Goal: Find specific page/section: Find specific page/section

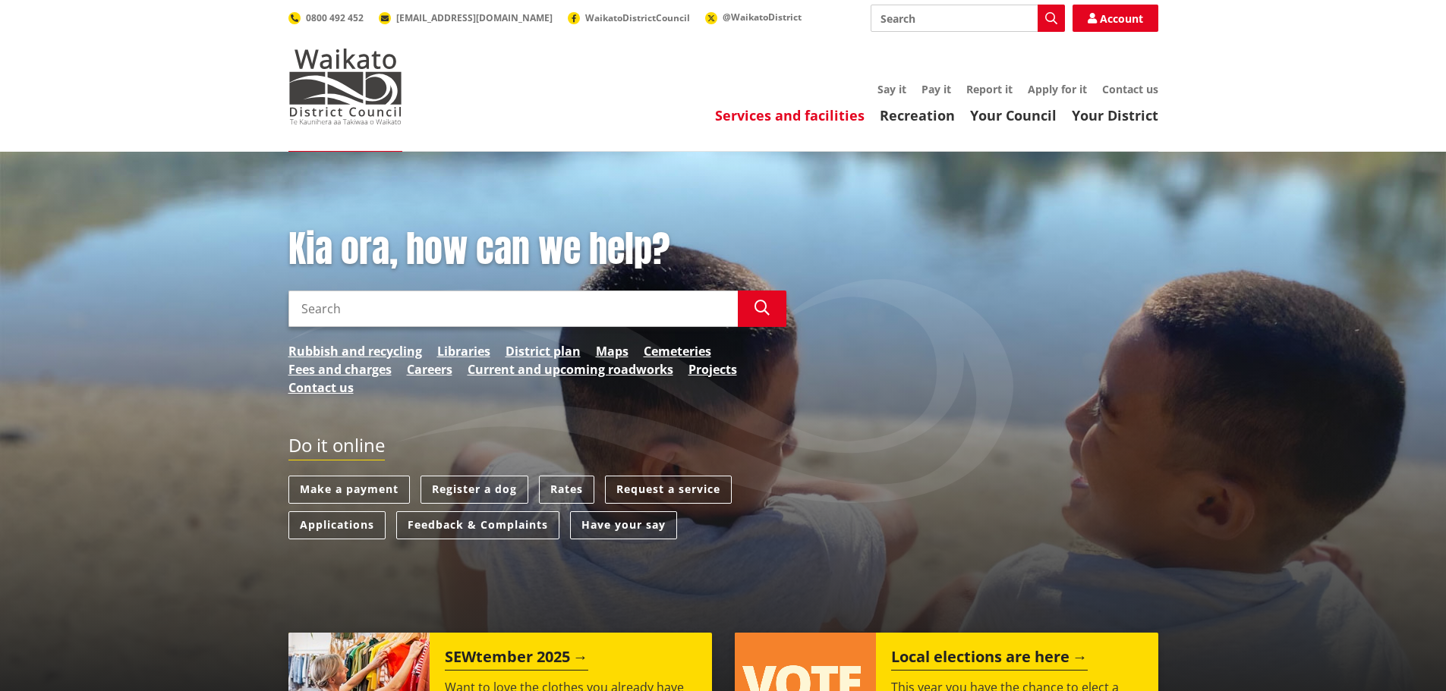
click at [806, 118] on link "Services and facilities" at bounding box center [790, 115] width 150 height 18
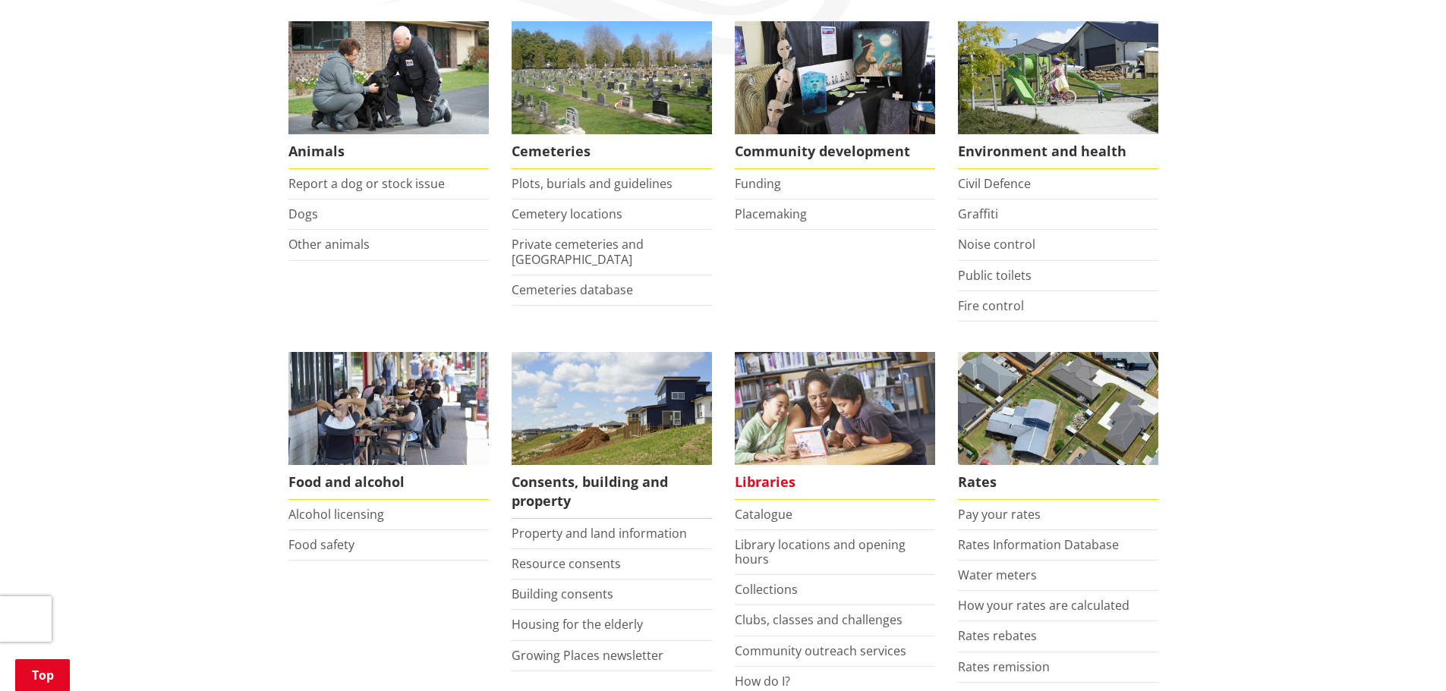
scroll to position [379, 0]
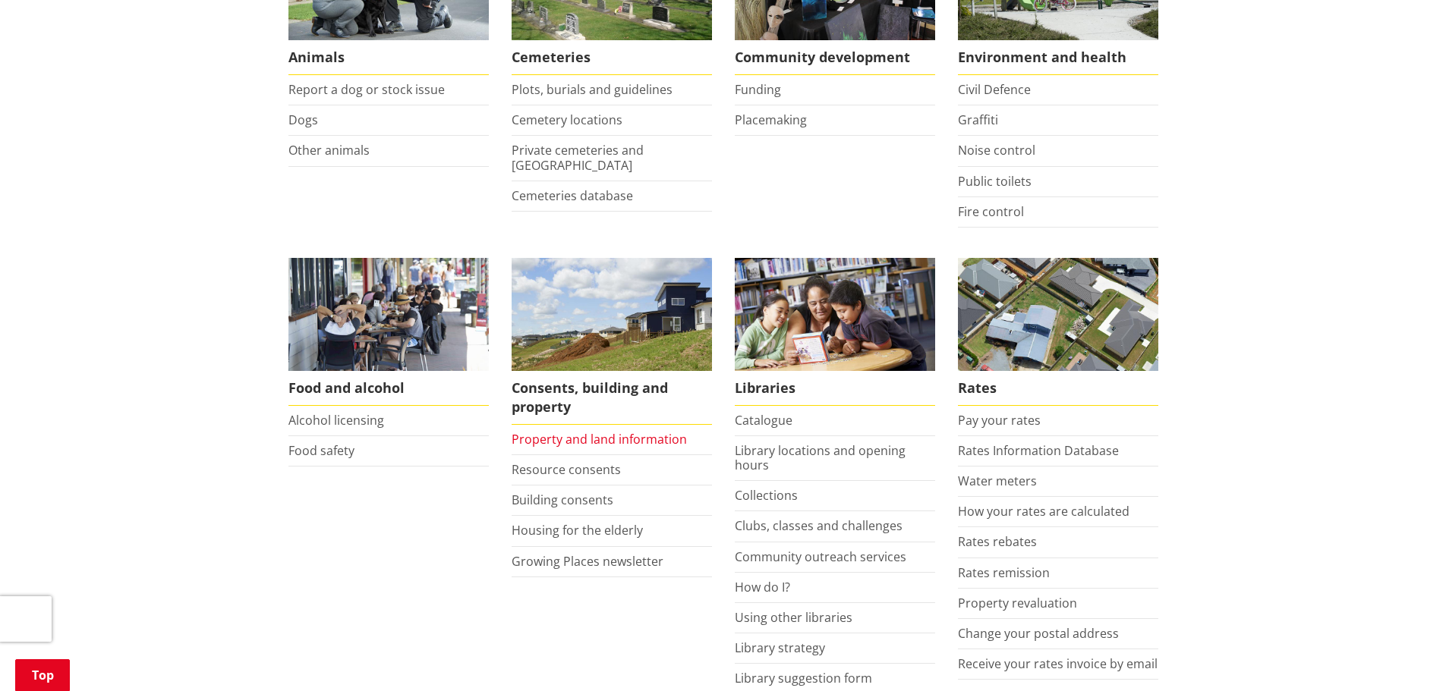
click at [653, 436] on link "Property and land information" at bounding box center [599, 439] width 175 height 17
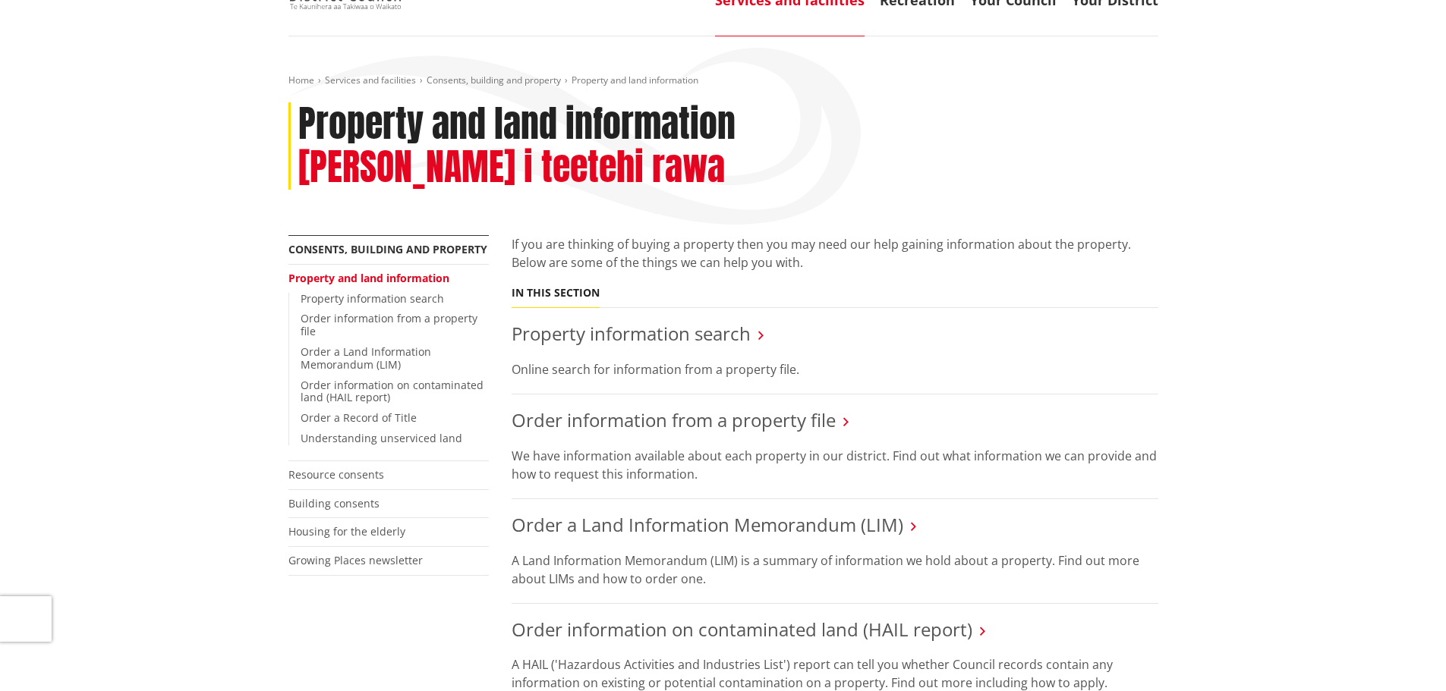
scroll to position [152, 0]
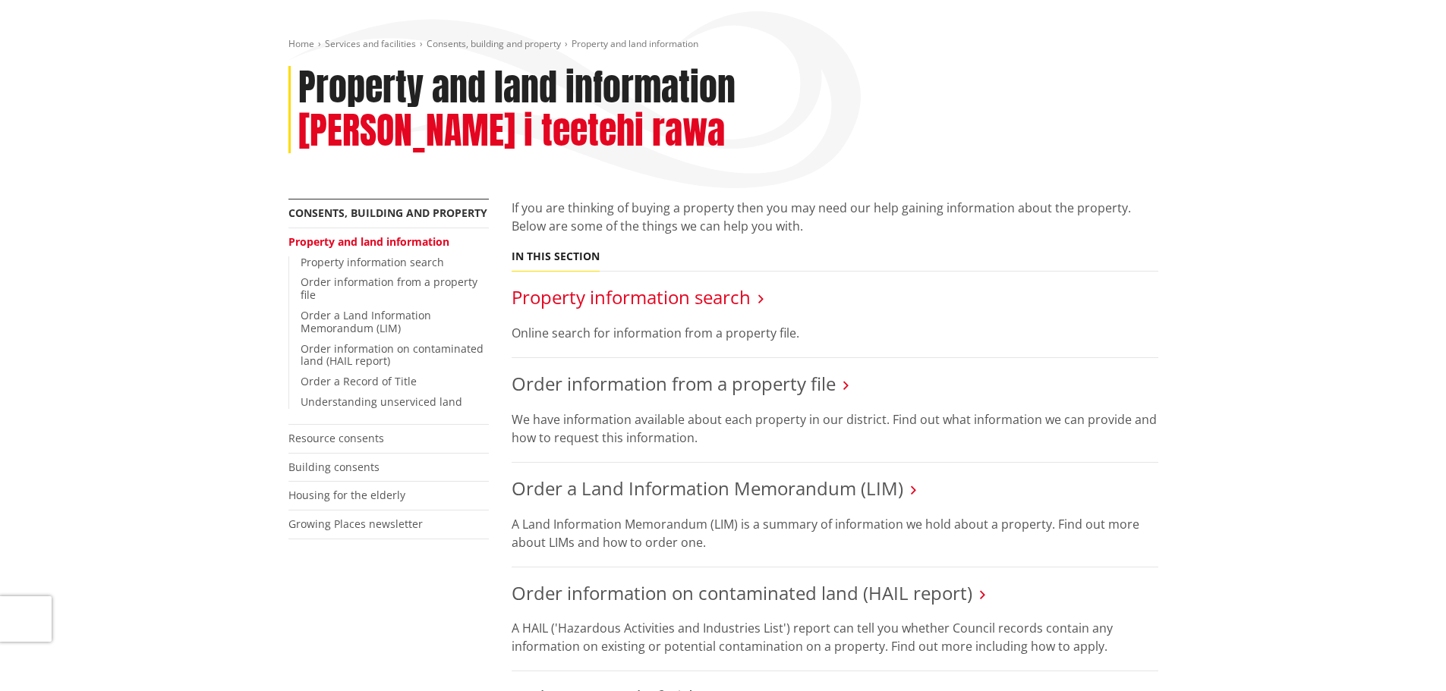
click at [669, 285] on link "Property information search" at bounding box center [631, 297] width 239 height 25
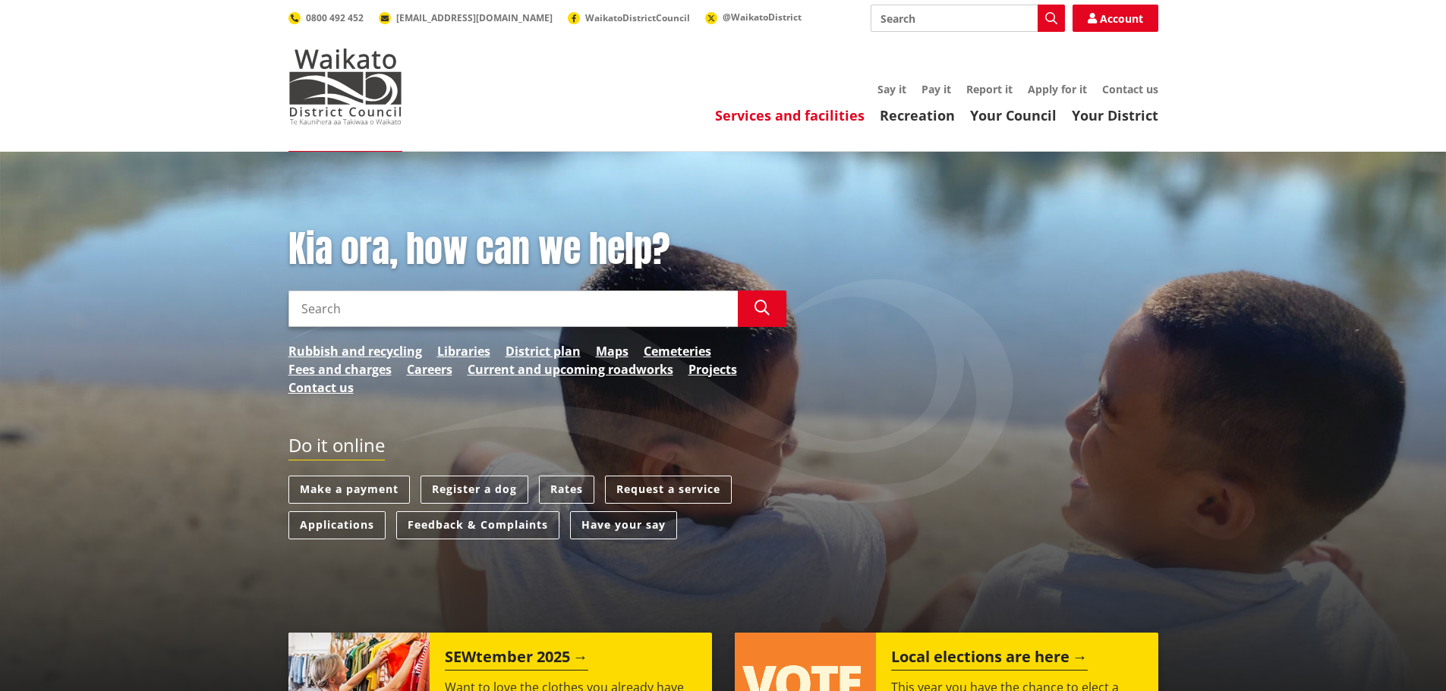
click at [832, 112] on link "Services and facilities" at bounding box center [790, 115] width 150 height 18
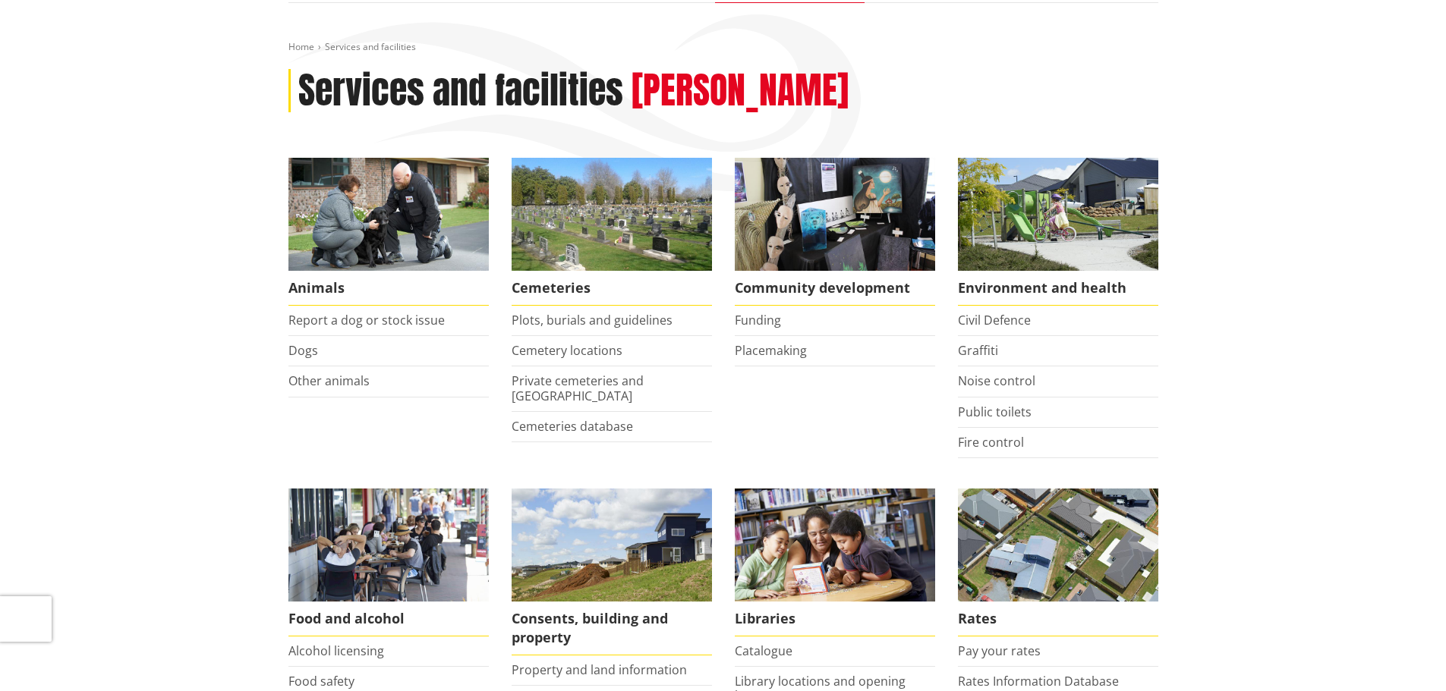
scroll to position [455, 0]
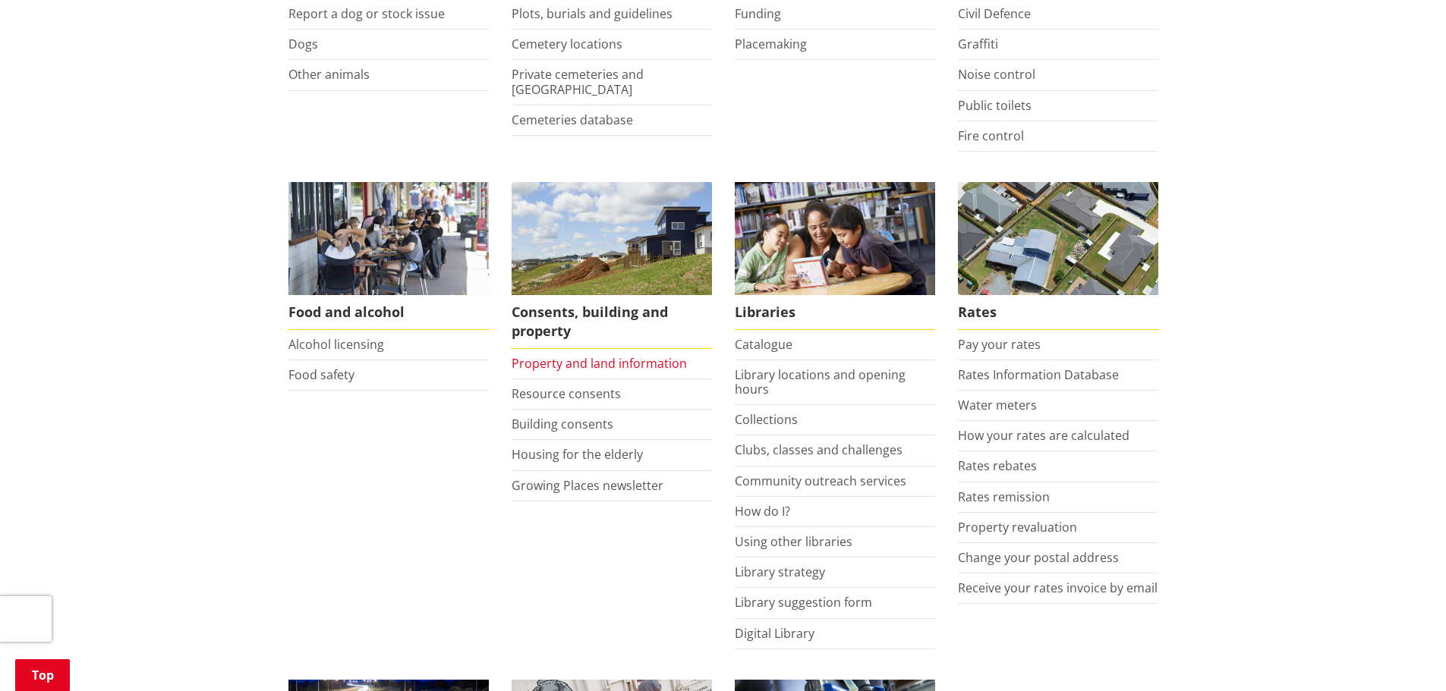
click at [592, 366] on link "Property and land information" at bounding box center [599, 363] width 175 height 17
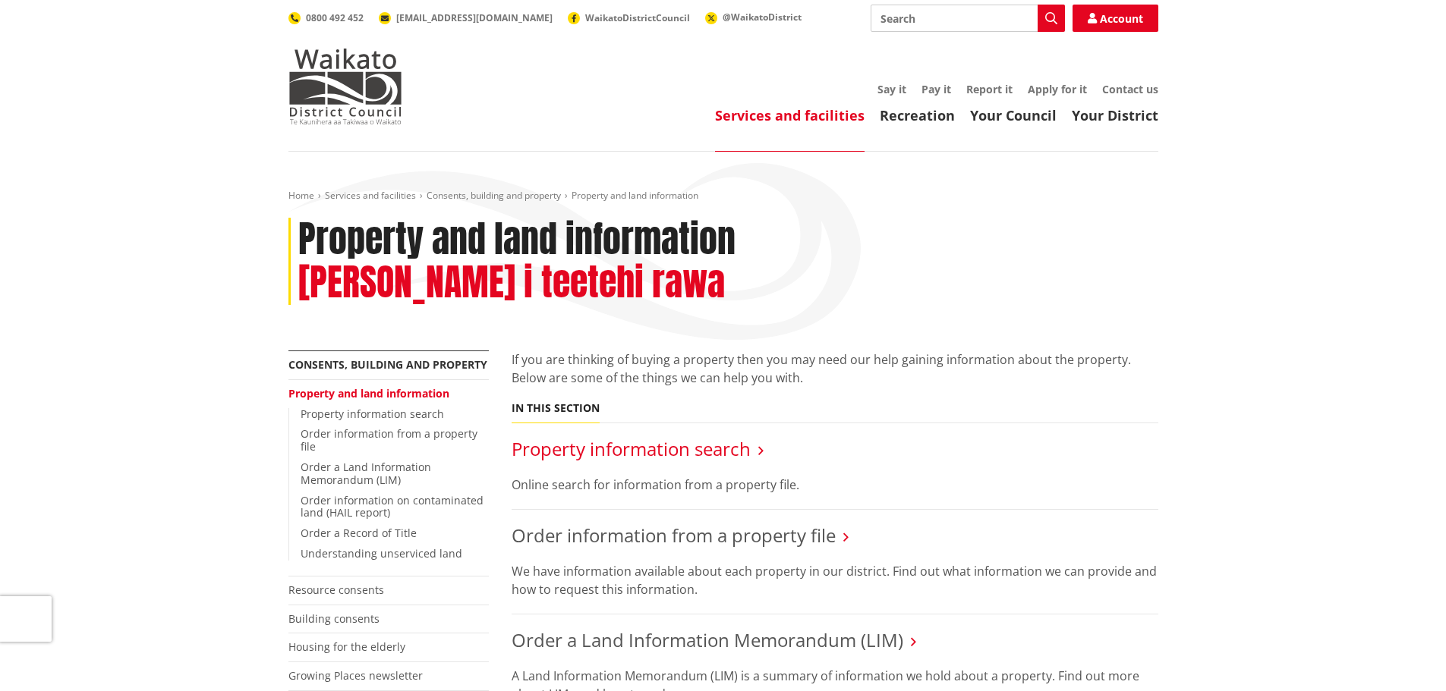
click at [653, 436] on link "Property information search" at bounding box center [631, 448] width 239 height 25
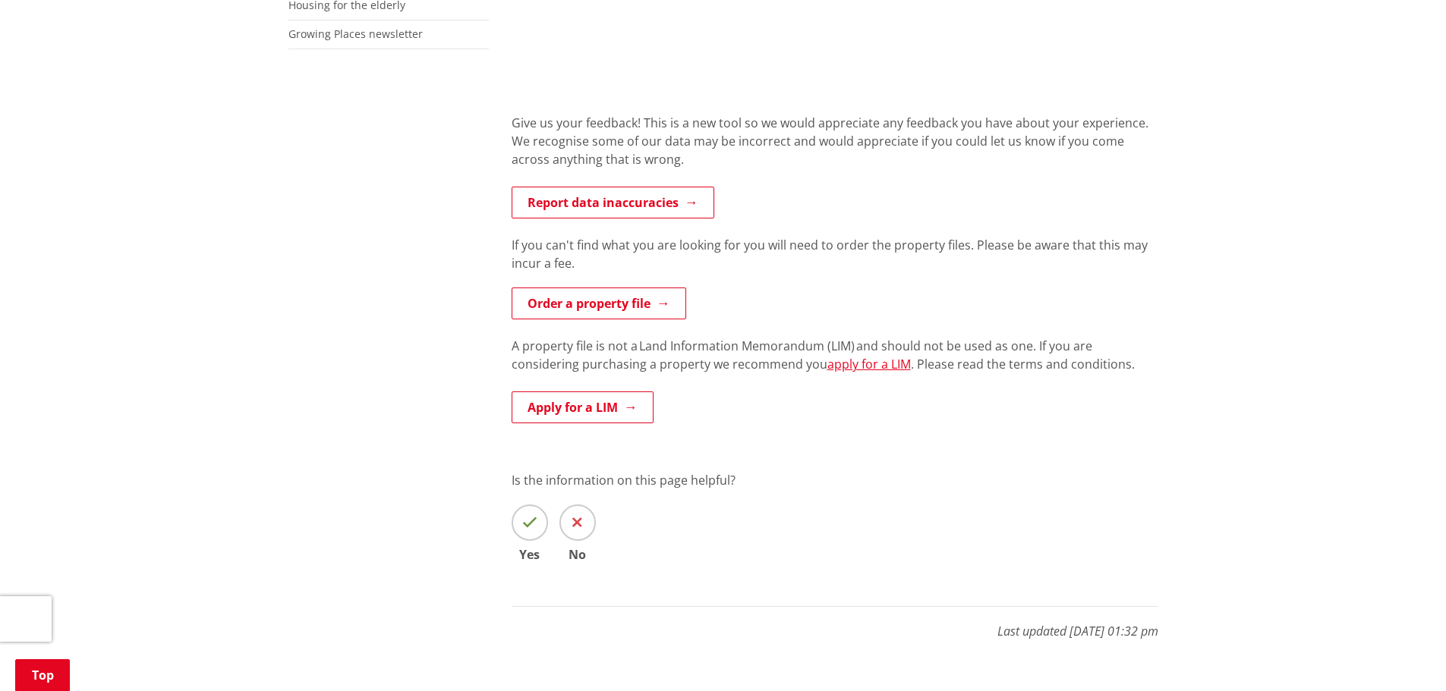
scroll to position [531, 0]
